Goal: Task Accomplishment & Management: Manage account settings

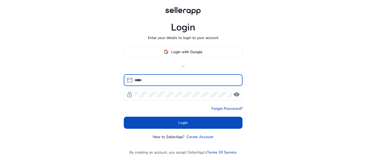
click at [156, 80] on input at bounding box center [186, 80] width 104 height 6
click at [165, 80] on input at bounding box center [186, 80] width 104 height 6
click at [165, 81] on input at bounding box center [186, 80] width 104 height 6
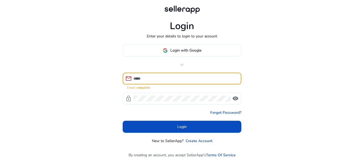
click at [146, 77] on input at bounding box center [185, 79] width 104 height 6
click at [178, 77] on input at bounding box center [185, 79] width 104 height 6
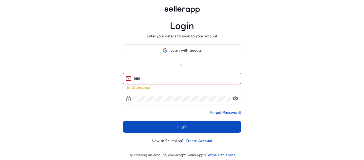
drag, startPoint x: 177, startPoint y: 83, endPoint x: 142, endPoint y: 79, distance: 35.5
click at [149, 80] on input at bounding box center [185, 79] width 104 height 6
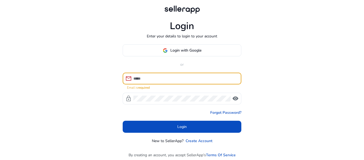
paste input "**********"
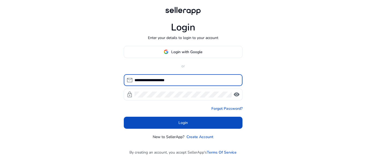
type input "**********"
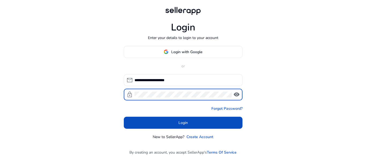
click at [235, 96] on span "visibility" at bounding box center [236, 95] width 6 height 6
click at [237, 96] on span "visibility" at bounding box center [236, 95] width 6 height 6
click at [238, 94] on span "visibility" at bounding box center [236, 95] width 6 height 6
click at [238, 93] on span "visibility" at bounding box center [236, 95] width 6 height 6
click at [236, 96] on span "visibility" at bounding box center [236, 95] width 6 height 6
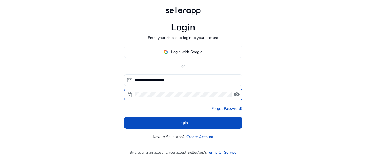
click at [235, 97] on span "visibility" at bounding box center [236, 95] width 6 height 6
click at [175, 119] on span at bounding box center [183, 123] width 119 height 13
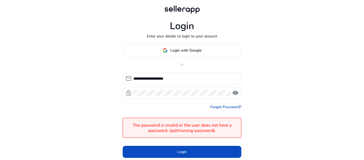
click at [235, 93] on span "visibility" at bounding box center [235, 93] width 6 height 6
click at [235, 95] on span "visibility" at bounding box center [235, 93] width 6 height 6
click at [235, 96] on span "visibility" at bounding box center [235, 93] width 6 height 6
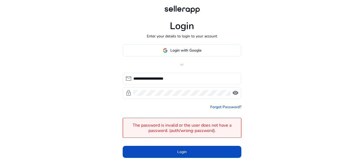
click at [235, 98] on div "lock visibility" at bounding box center [182, 93] width 119 height 12
click at [235, 96] on span "visibility" at bounding box center [235, 93] width 6 height 6
click at [235, 95] on span "visibility" at bounding box center [235, 93] width 6 height 6
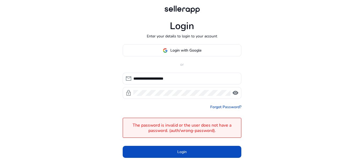
click at [236, 97] on div "lock visibility" at bounding box center [182, 93] width 119 height 12
click at [237, 96] on span "visibility" at bounding box center [235, 93] width 6 height 6
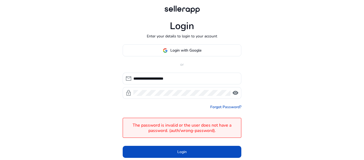
click at [237, 96] on span "visibility" at bounding box center [235, 93] width 6 height 6
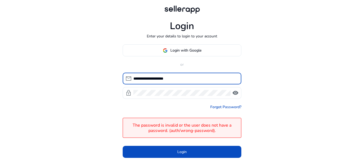
click at [178, 76] on input "**********" at bounding box center [185, 79] width 104 height 6
drag, startPoint x: 180, startPoint y: 78, endPoint x: 119, endPoint y: 77, distance: 61.4
click at [119, 77] on div "**********" at bounding box center [181, 87] width 127 height 174
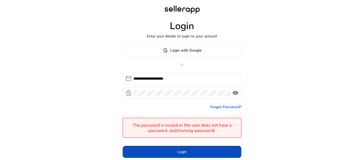
drag, startPoint x: 149, startPoint y: 75, endPoint x: 130, endPoint y: 78, distance: 19.9
click at [129, 79] on span "mail" at bounding box center [128, 79] width 6 height 6
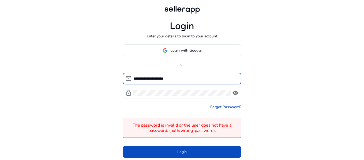
click at [235, 94] on span "visibility" at bounding box center [235, 93] width 6 height 6
drag, startPoint x: 182, startPoint y: 78, endPoint x: 126, endPoint y: 80, distance: 56.0
click at [125, 80] on div "**********" at bounding box center [180, 79] width 114 height 12
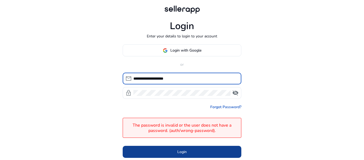
click at [163, 148] on span at bounding box center [182, 152] width 119 height 13
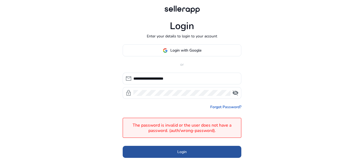
click at [162, 157] on span at bounding box center [182, 152] width 119 height 13
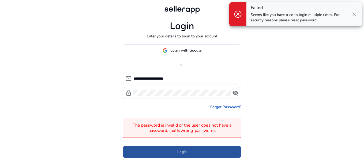
click at [162, 155] on span at bounding box center [182, 152] width 119 height 13
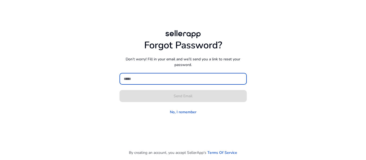
click at [151, 81] on input at bounding box center [183, 79] width 119 height 6
paste input "**********"
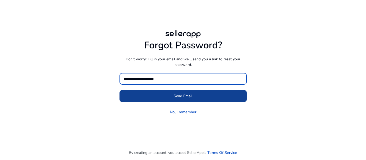
type input "**********"
click at [152, 96] on span at bounding box center [182, 96] width 127 height 13
